Goal: Information Seeking & Learning: Find specific fact

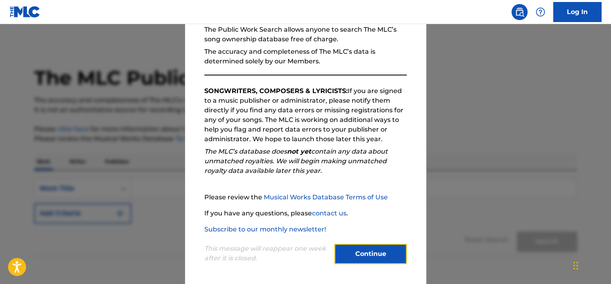
click at [354, 252] on button "Continue" at bounding box center [370, 254] width 72 height 20
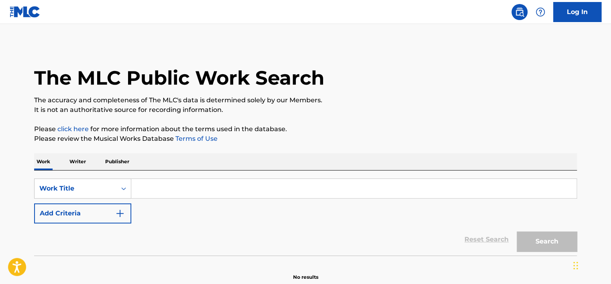
click at [145, 188] on input "Search Form" at bounding box center [353, 188] width 445 height 19
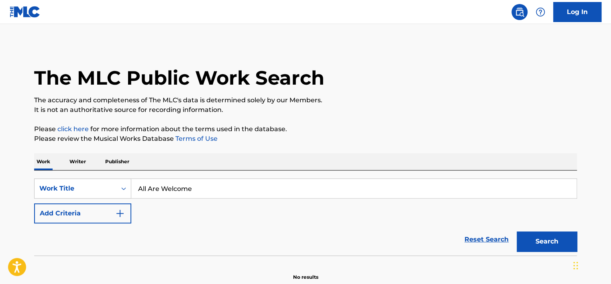
type input "All Are Welcome"
click at [517, 232] on button "Search" at bounding box center [547, 242] width 60 height 20
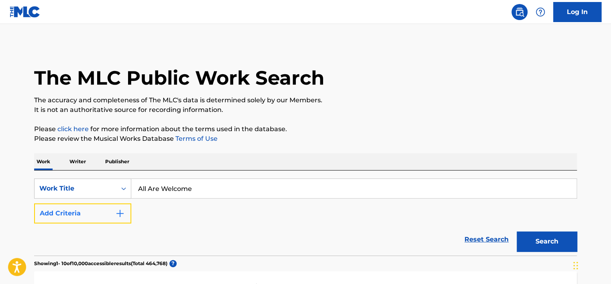
click at [121, 217] on img "Search Form" at bounding box center [120, 214] width 10 height 10
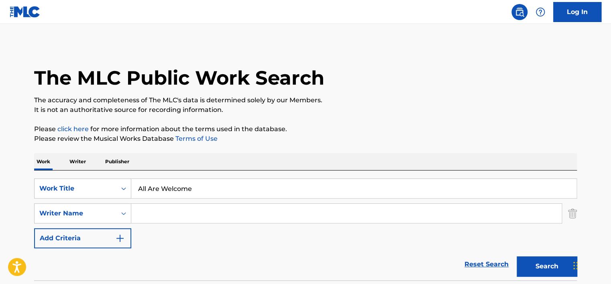
click at [180, 217] on input "Search Form" at bounding box center [346, 213] width 430 height 19
type input "[PERSON_NAME]"
click at [517, 256] on button "Search" at bounding box center [547, 266] width 60 height 20
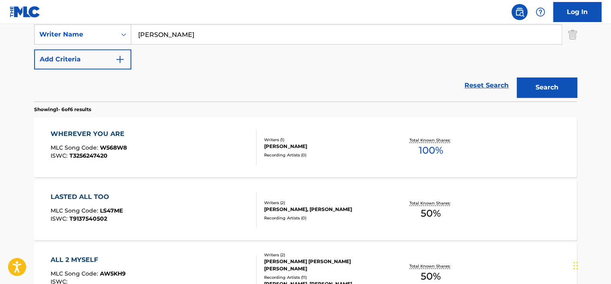
scroll to position [172, 0]
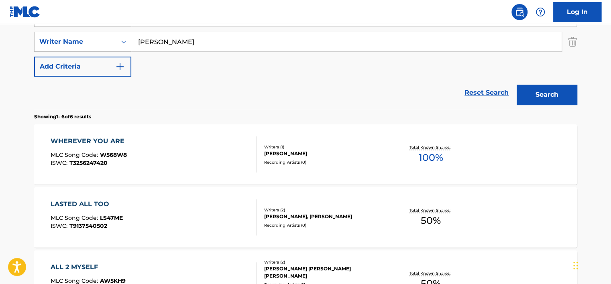
click at [140, 160] on div "WHEREVER YOU ARE MLC Song Code : W568W8 ISWC : T3256247420" at bounding box center [154, 154] width 206 height 36
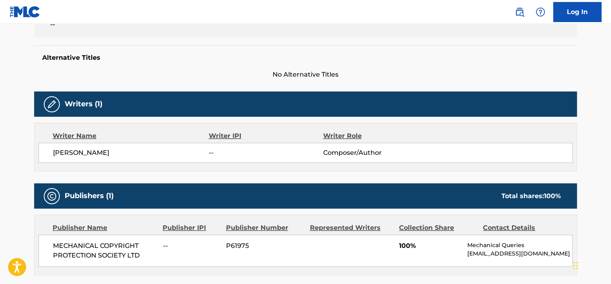
scroll to position [213, 0]
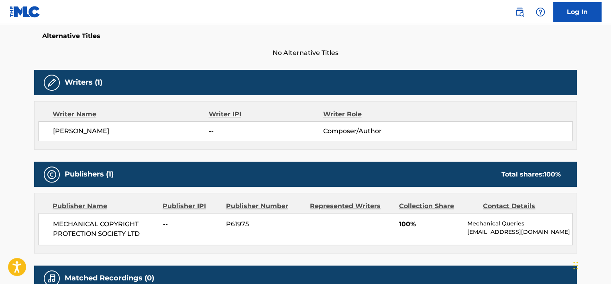
scroll to position [172, 0]
